Goal: Navigation & Orientation: Find specific page/section

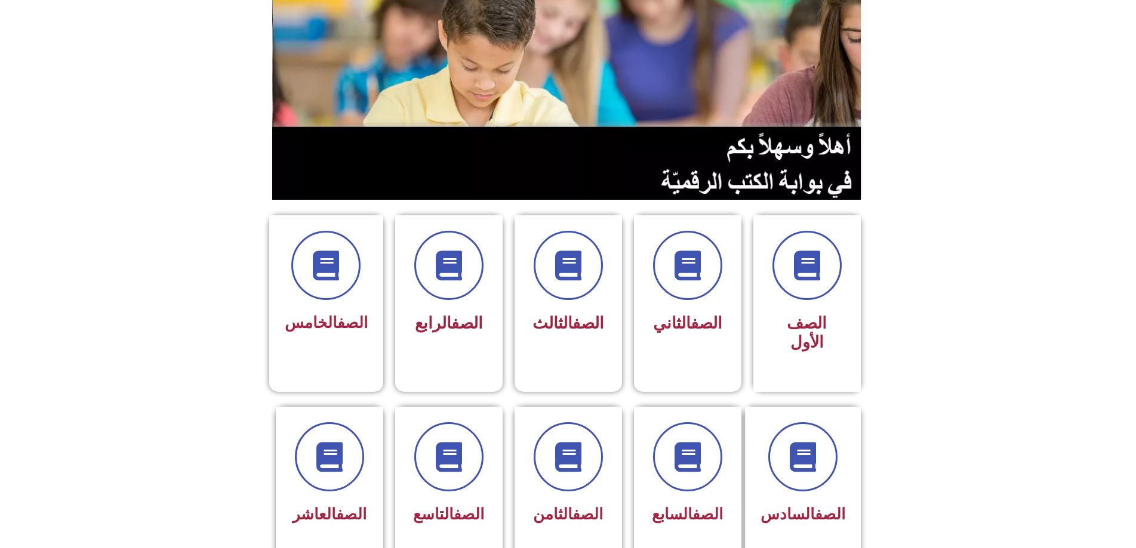
scroll to position [179, 0]
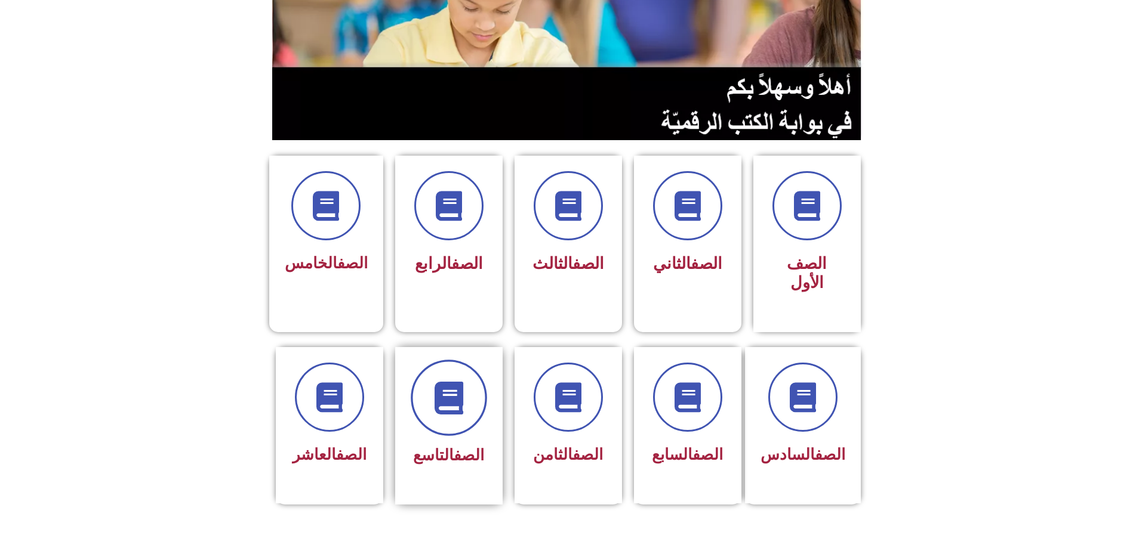
click at [454, 381] on icon at bounding box center [448, 397] width 33 height 33
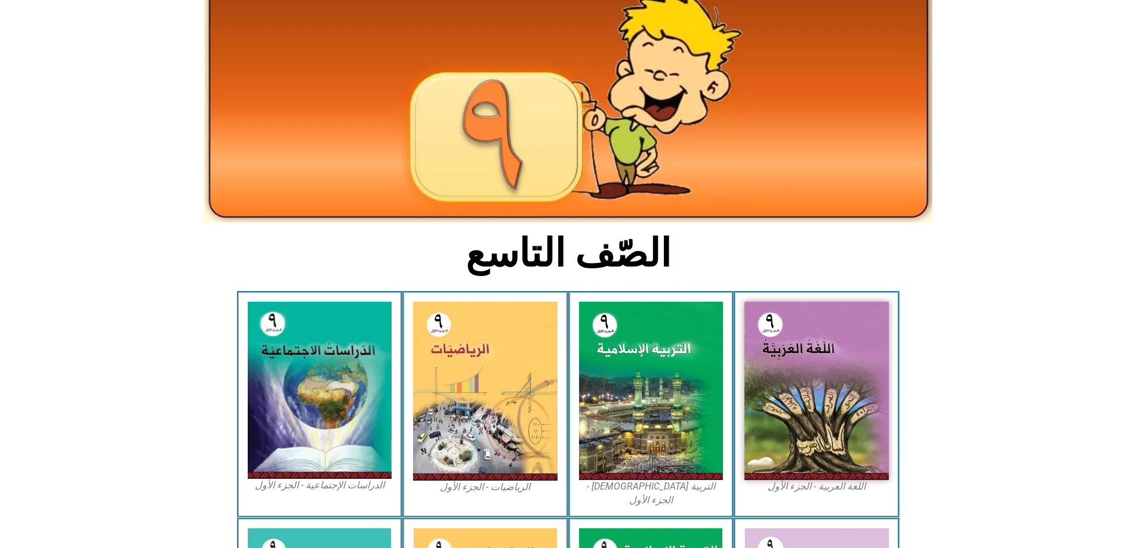
scroll to position [179, 0]
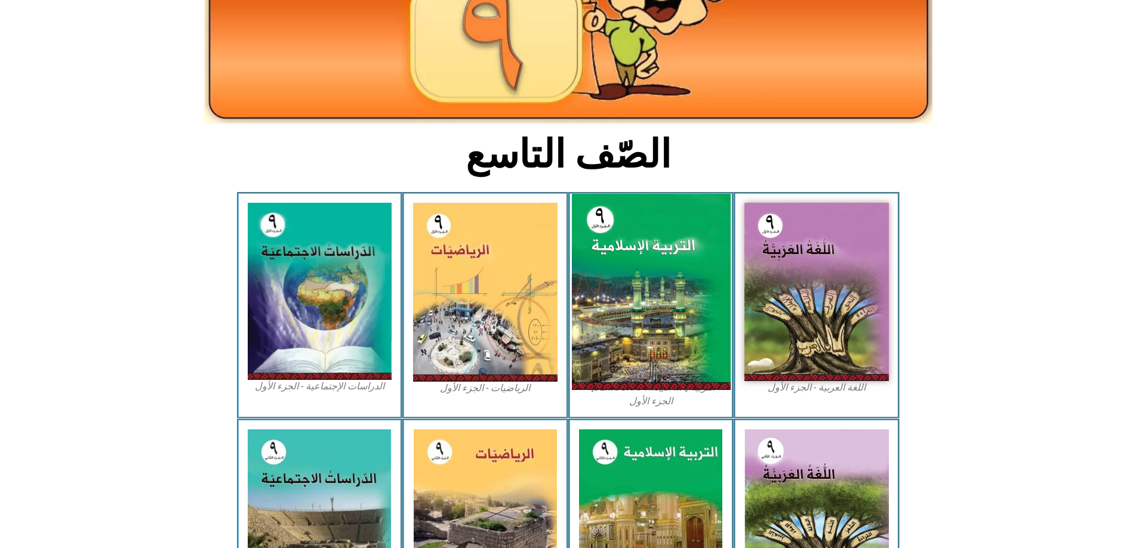
click at [630, 255] on img at bounding box center [650, 292] width 159 height 196
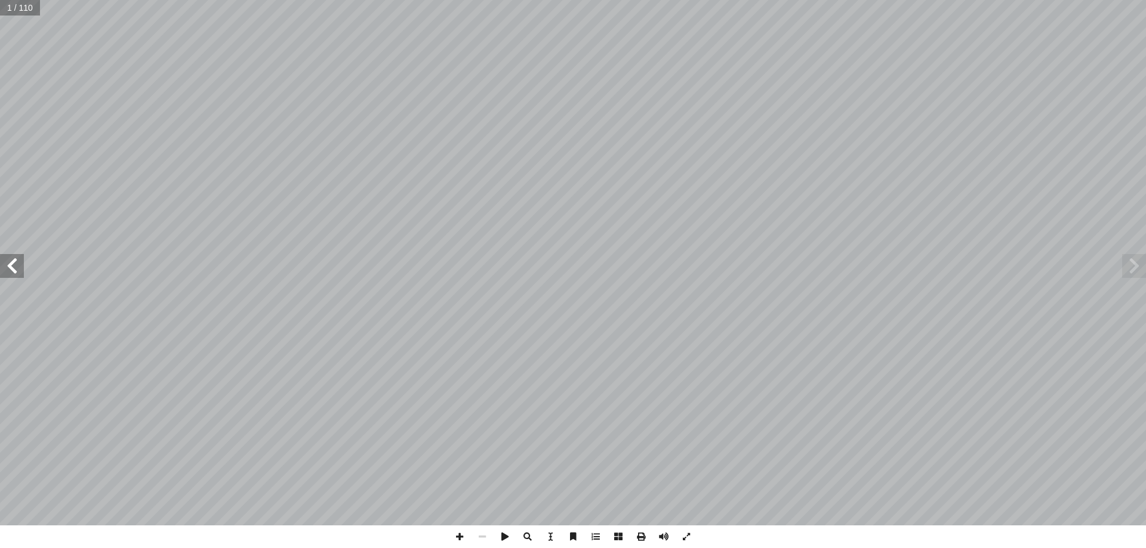
click at [23, 270] on span at bounding box center [12, 266] width 24 height 24
click at [19, 270] on span at bounding box center [12, 266] width 24 height 24
click at [13, 270] on span at bounding box center [12, 266] width 24 height 24
